Goal: Find specific page/section

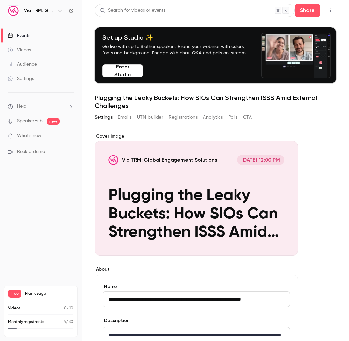
click at [40, 32] on link "Events 1" at bounding box center [40, 35] width 81 height 14
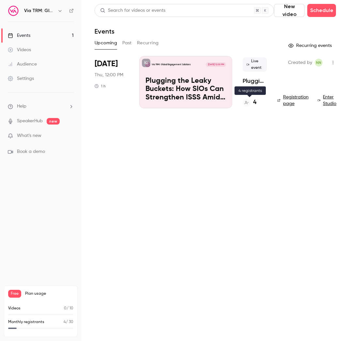
click at [255, 103] on h4 "4" at bounding box center [254, 102] width 3 height 9
